Goal: Task Accomplishment & Management: Manage account settings

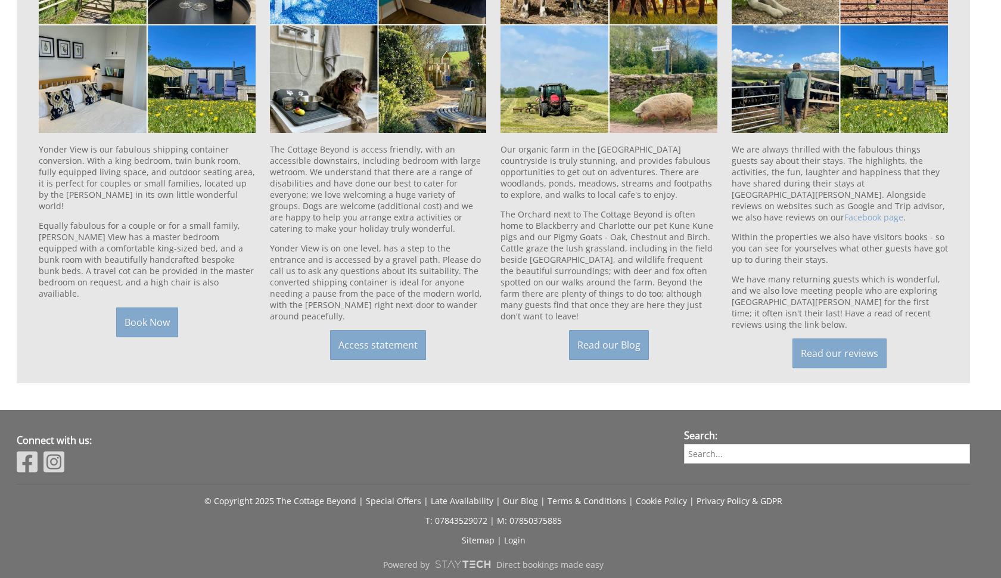
scroll to position [886, 0]
click at [515, 535] on link "Login" at bounding box center [514, 540] width 21 height 11
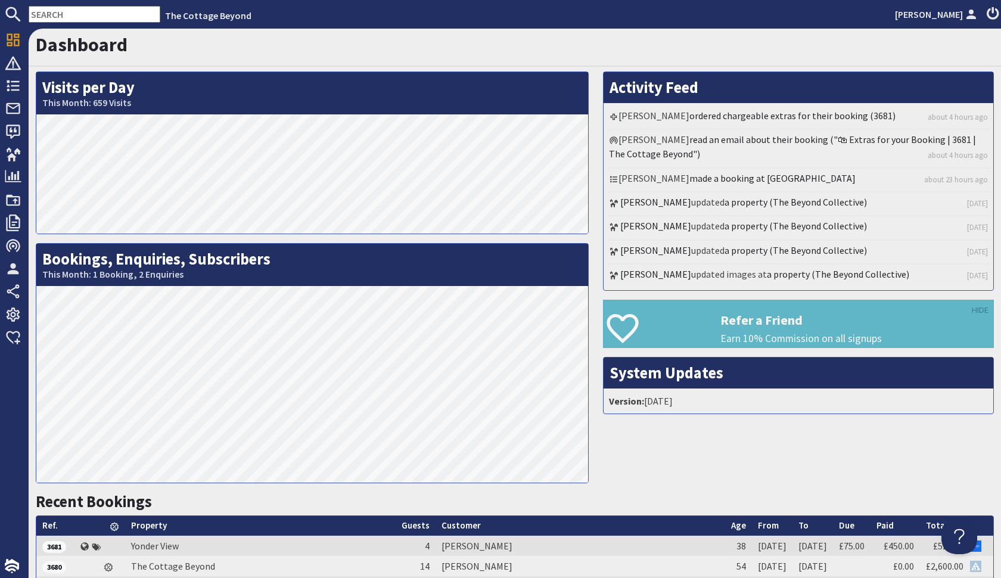
click at [91, 13] on input "text" at bounding box center [95, 14] width 132 height 17
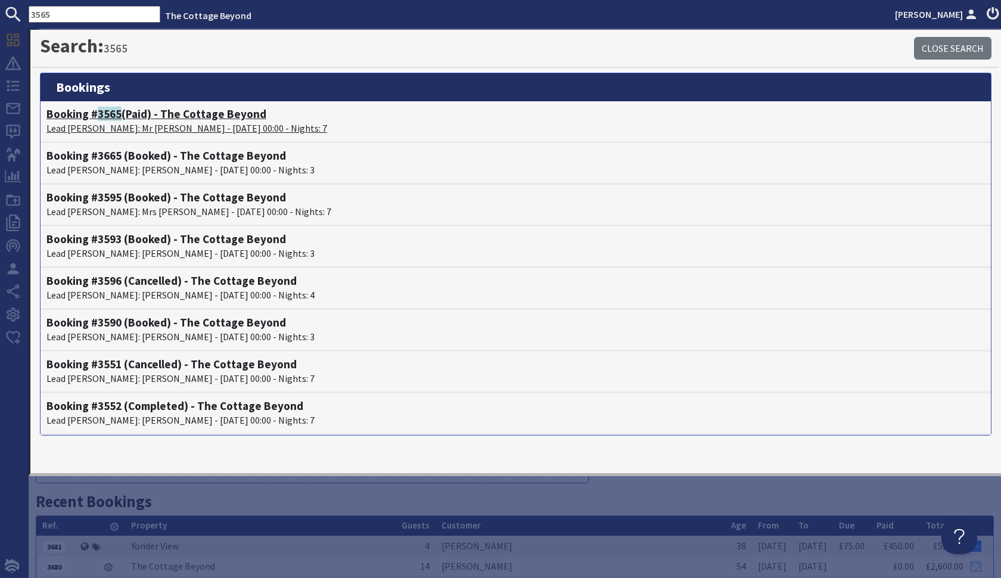
type input "3565"
click at [210, 116] on h4 "Booking # 3565 (Paid) - The Cottage Beyond" at bounding box center [515, 114] width 939 height 14
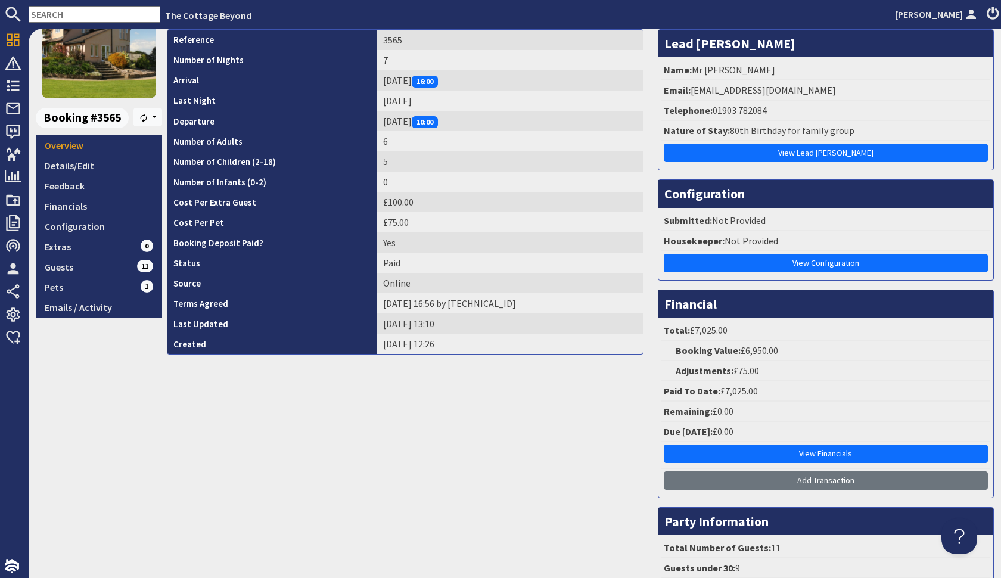
scroll to position [91, 0]
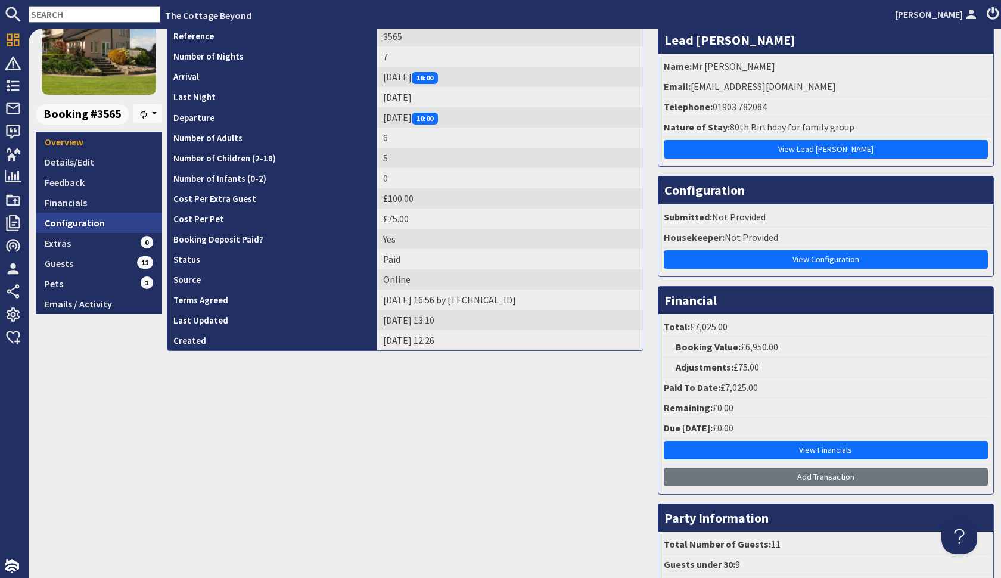
click at [97, 225] on link "Configuration" at bounding box center [99, 223] width 126 height 20
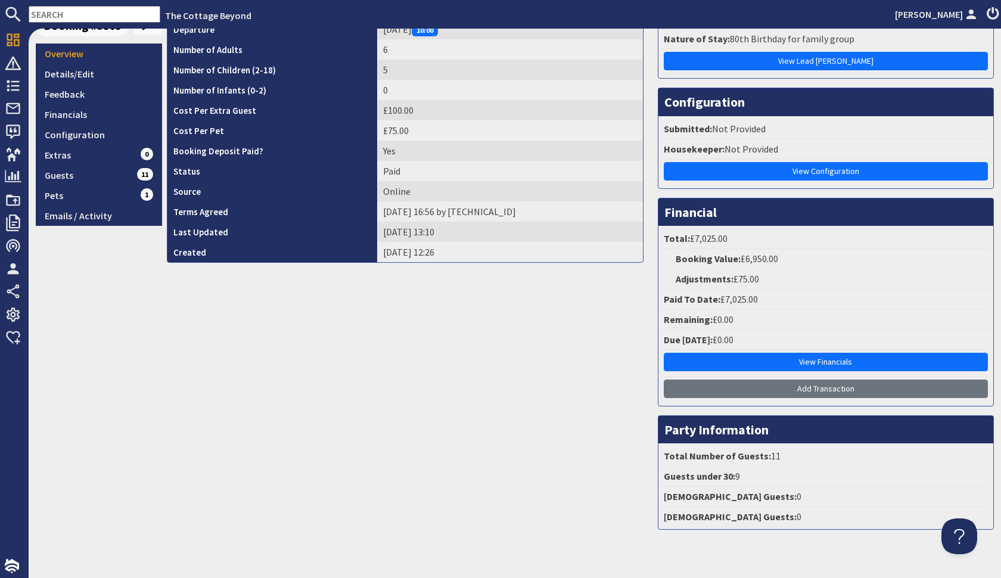
scroll to position [156, 0]
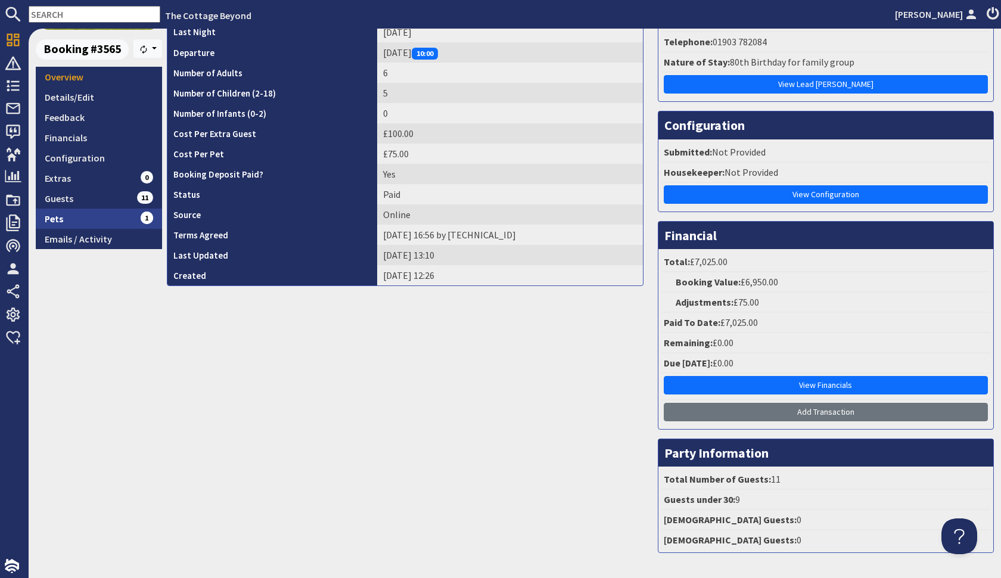
click at [83, 215] on link "Pets 1" at bounding box center [99, 219] width 126 height 20
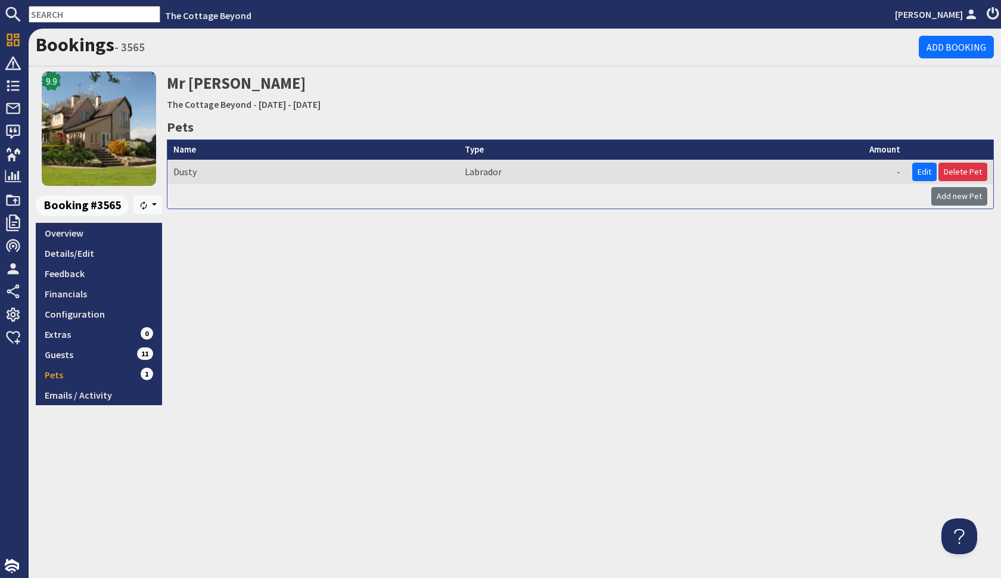
click at [73, 560] on div "Bookings - 3565 Add Booking 9.9 Booking #3565 Resync Overview Details/Edit Feed…" at bounding box center [515, 304] width 973 height 550
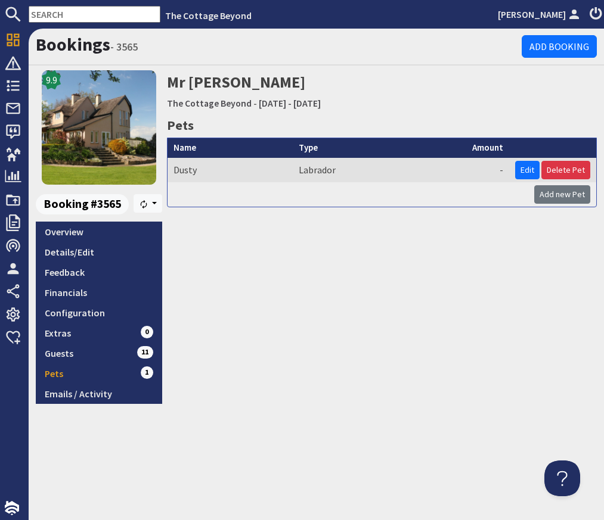
click at [123, 18] on input "text" at bounding box center [95, 14] width 132 height 17
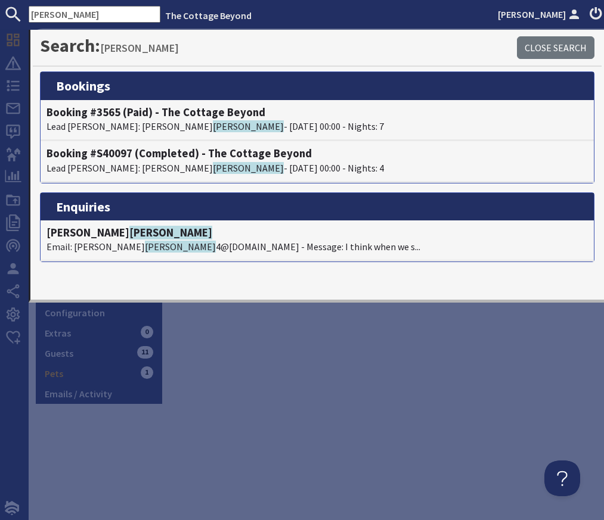
type input "henderson"
click at [235, 319] on div "Mr Keith Henderson The Cottage Beyond - Friday 24/10/2025 - Thursday 30/10/2025…" at bounding box center [382, 237] width 430 height 334
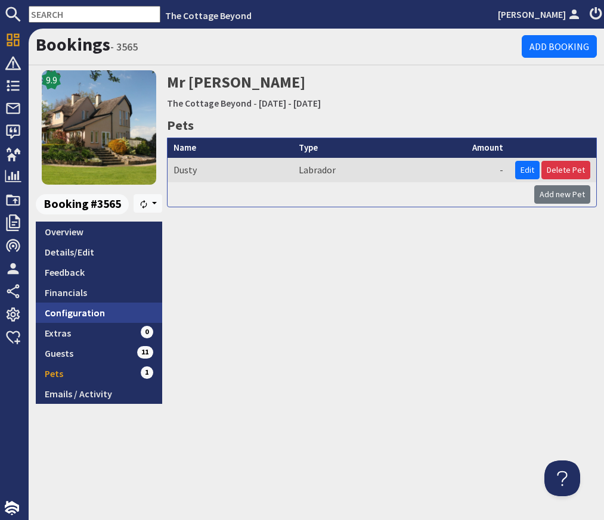
click at [75, 322] on link "Configuration" at bounding box center [99, 313] width 126 height 20
